Goal: Transaction & Acquisition: Download file/media

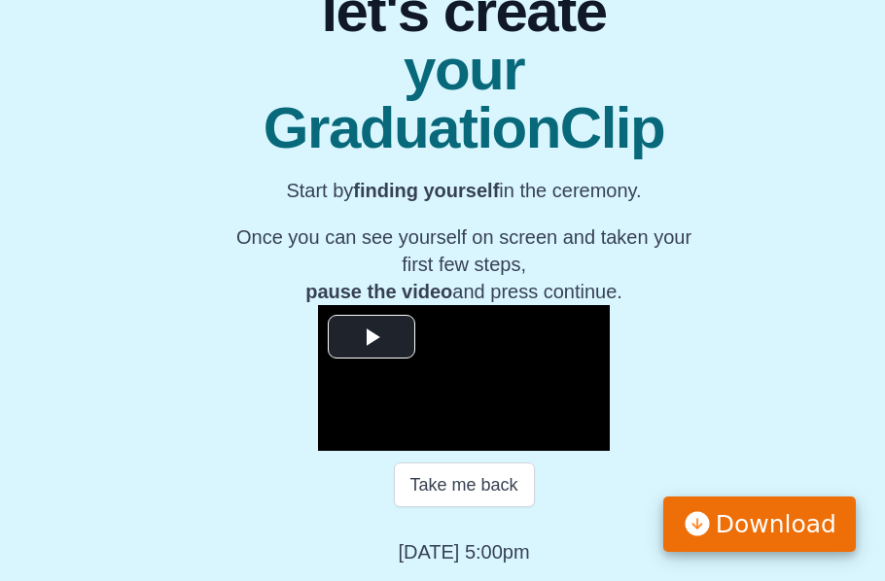
scroll to position [215, 0]
click at [773, 524] on span "Download" at bounding box center [775, 524] width 121 height 37
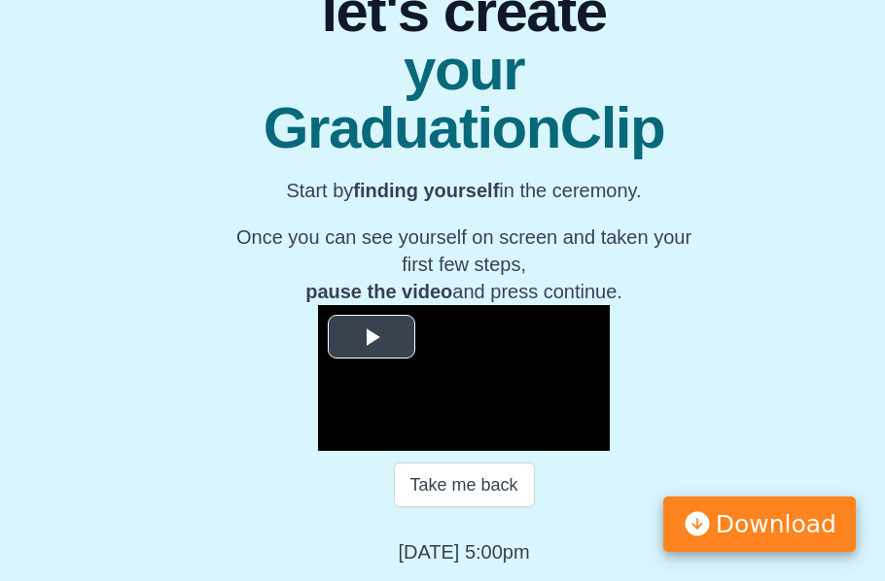
click at [371, 337] on span "Video Player" at bounding box center [371, 337] width 0 height 0
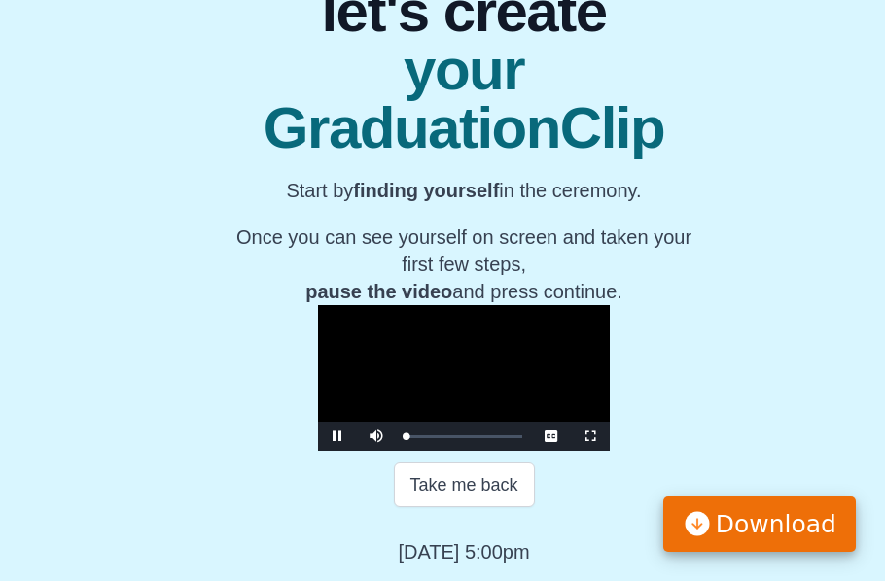
click at [779, 522] on span "Download" at bounding box center [775, 524] width 121 height 37
click at [785, 529] on span "Download" at bounding box center [775, 524] width 121 height 37
click at [712, 526] on img at bounding box center [696, 523] width 29 height 29
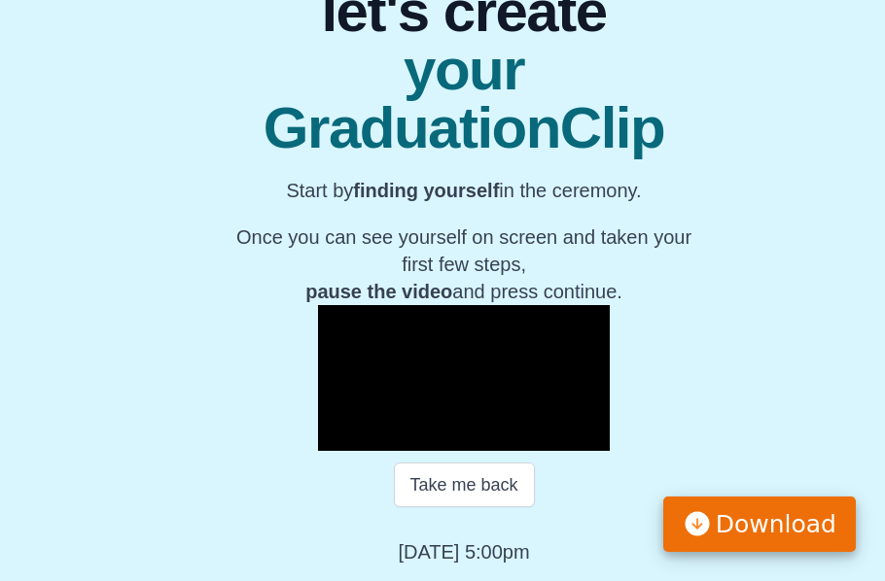
click at [785, 521] on span "Download" at bounding box center [775, 524] width 121 height 37
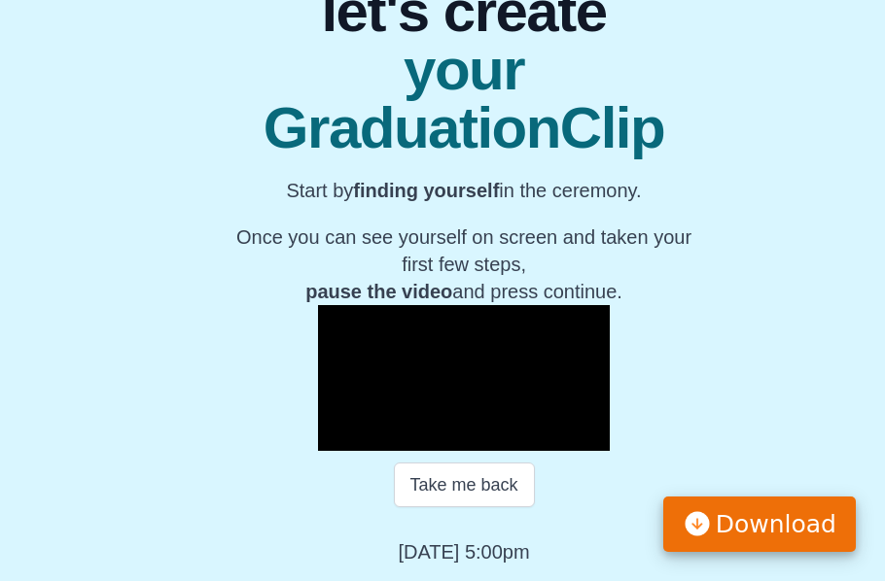
click at [785, 521] on span "Download" at bounding box center [775, 524] width 121 height 37
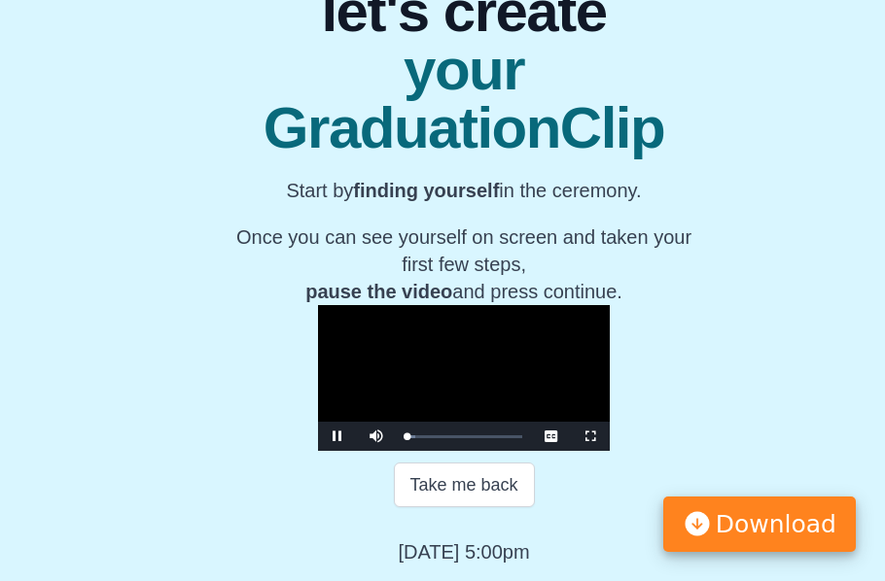
click at [337, 436] on span "Video Player" at bounding box center [337, 436] width 0 height 0
